Goal: Transaction & Acquisition: Purchase product/service

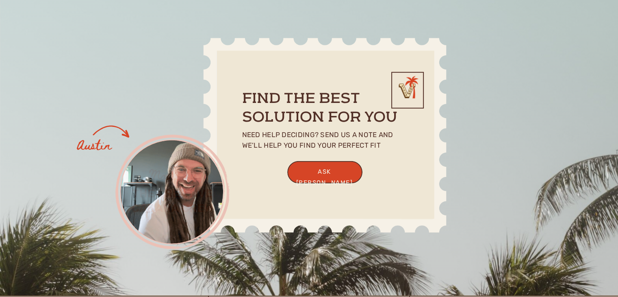
scroll to position [2192, 0]
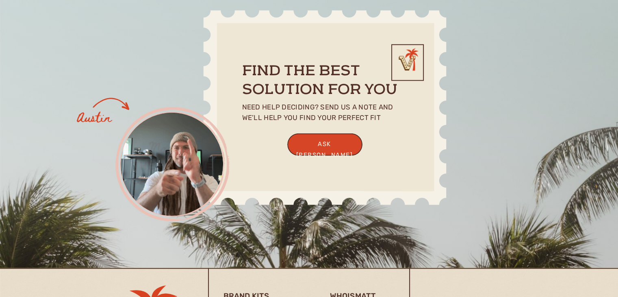
drag, startPoint x: 624, startPoint y: 184, endPoint x: 614, endPoint y: 254, distance: 70.9
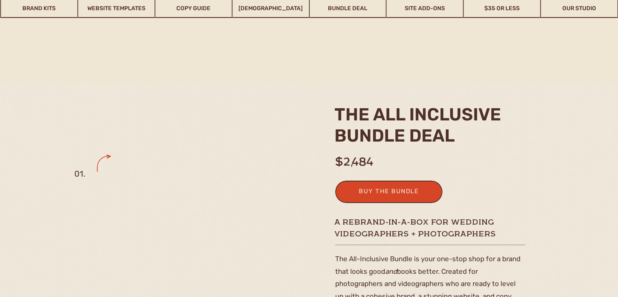
scroll to position [2192, 0]
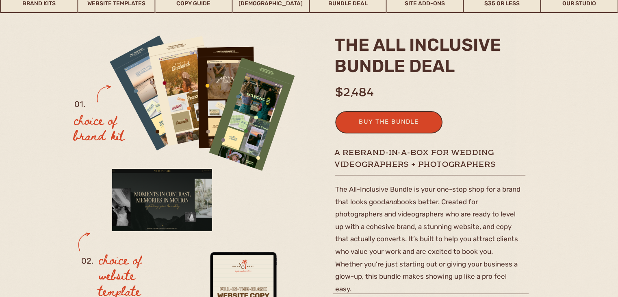
scroll to position [2348, 0]
